Goal: Task Accomplishment & Management: Use online tool/utility

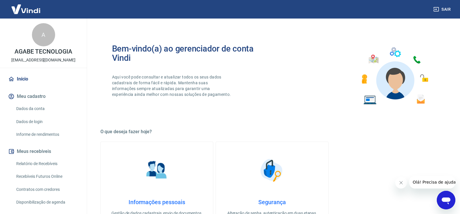
click at [58, 167] on link "Relatório de Recebíveis" at bounding box center [47, 164] width 66 height 12
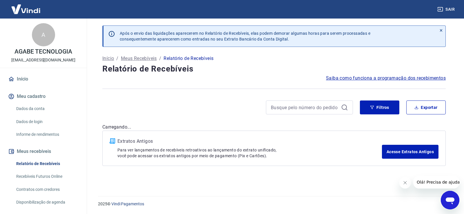
click at [59, 175] on link "Recebíveis Futuros Online" at bounding box center [47, 177] width 66 height 12
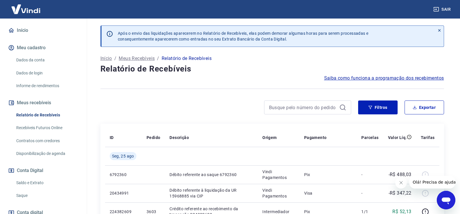
scroll to position [89, 0]
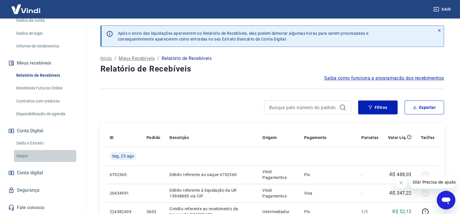
click at [28, 157] on link "Saque" at bounding box center [47, 156] width 66 height 12
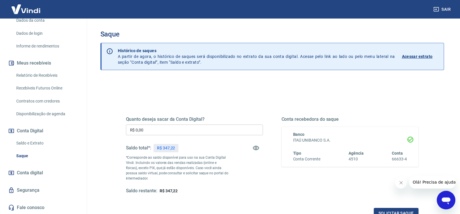
click at [184, 139] on div "Quanto deseja sacar da Conta Digital? R$ 0,00 ​ Saldo total*: R$ 347,22 *Corres…" at bounding box center [194, 156] width 137 height 78
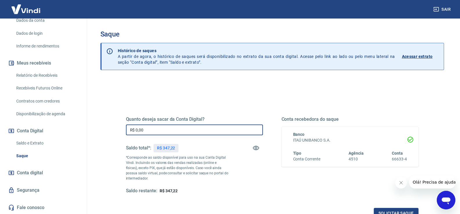
drag, startPoint x: 181, startPoint y: 134, endPoint x: 188, endPoint y: 132, distance: 6.8
click at [187, 133] on input "R$ 0,00" at bounding box center [194, 130] width 137 height 11
type input "R$ 347,22"
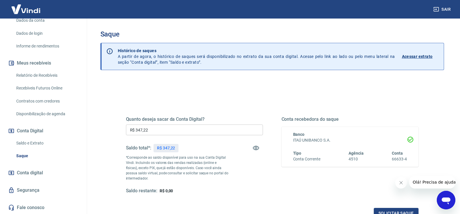
click at [235, 175] on div "Quanto deseja sacar da Conta Digital? R$ 347,22 ​ Saldo total*: R$ 347,22 *Corr…" at bounding box center [194, 156] width 137 height 78
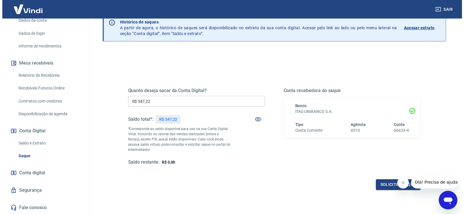
scroll to position [73, 0]
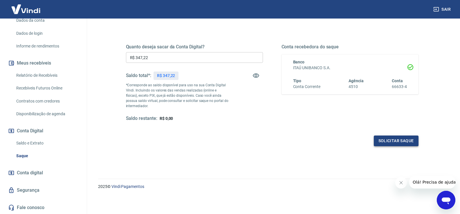
click at [403, 140] on button "Solicitar saque" at bounding box center [396, 141] width 45 height 11
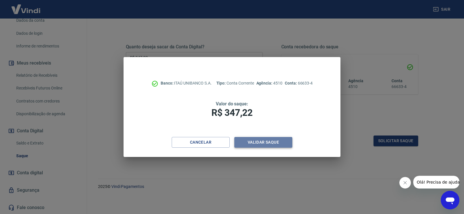
click at [273, 143] on button "Validar saque" at bounding box center [264, 142] width 58 height 11
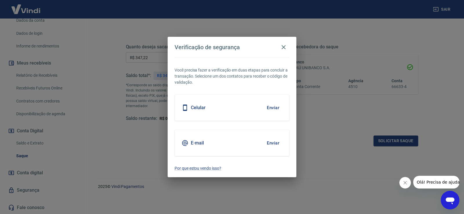
drag, startPoint x: 289, startPoint y: 104, endPoint x: 266, endPoint y: 112, distance: 23.4
click at [289, 104] on div "Celular Enviar" at bounding box center [232, 108] width 115 height 26
click at [260, 113] on div "Celular Enviar" at bounding box center [232, 108] width 115 height 26
click at [275, 105] on button "Enviar" at bounding box center [273, 108] width 19 height 12
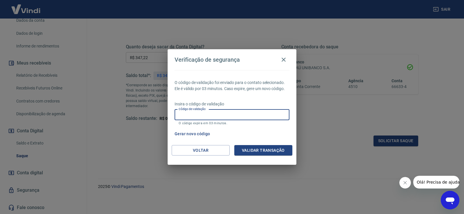
click at [230, 113] on input "Código de validação" at bounding box center [232, 115] width 115 height 11
type input "393981"
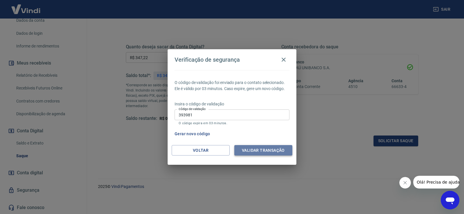
click at [259, 152] on button "Validar transação" at bounding box center [264, 150] width 58 height 11
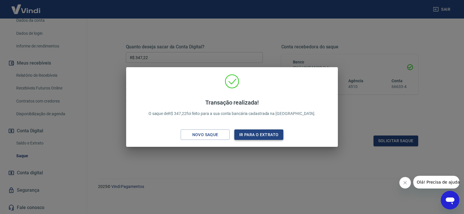
click at [269, 139] on button "Ir para o extrato" at bounding box center [259, 135] width 49 height 11
